Goal: Information Seeking & Learning: Learn about a topic

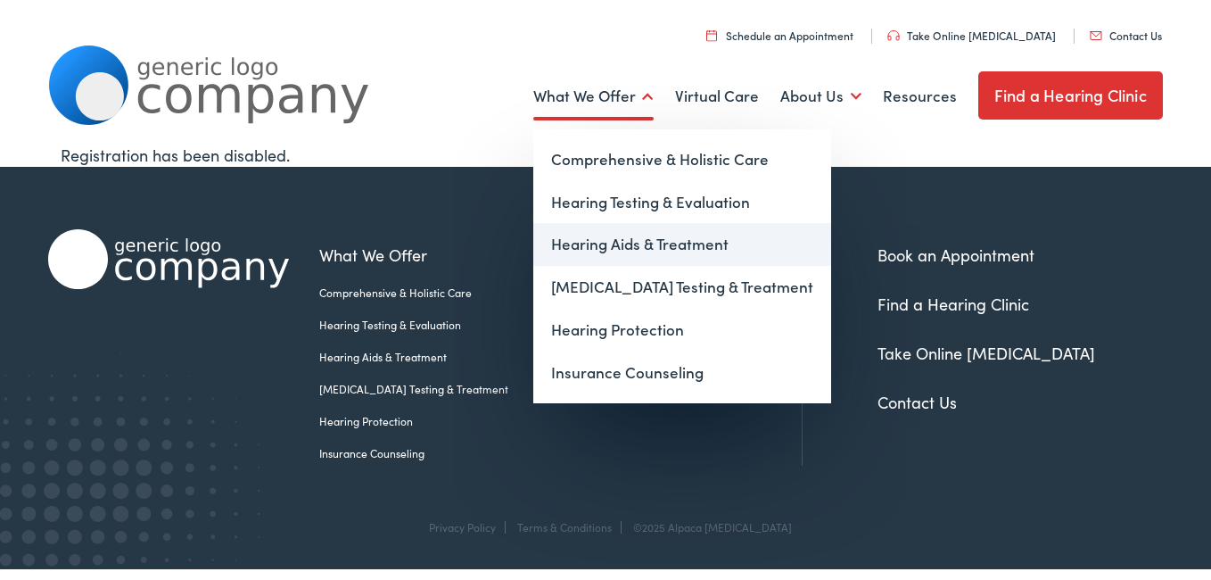
click at [636, 243] on link "Hearing Aids & Treatment" at bounding box center [682, 244] width 298 height 43
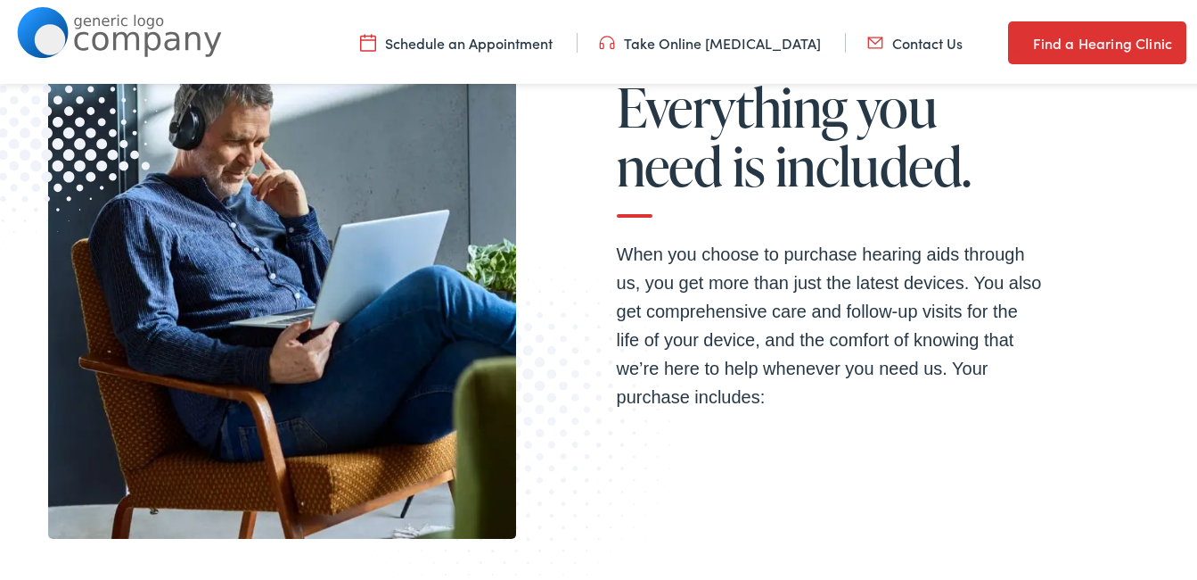
scroll to position [6085, 0]
